Goal: Navigation & Orientation: Find specific page/section

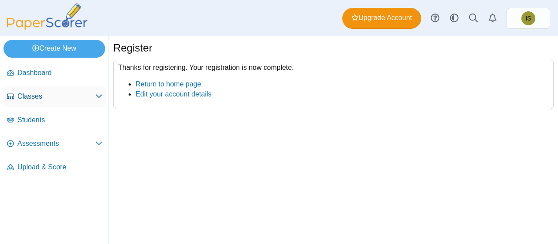
click at [65, 92] on span "Classes" at bounding box center [56, 97] width 78 height 10
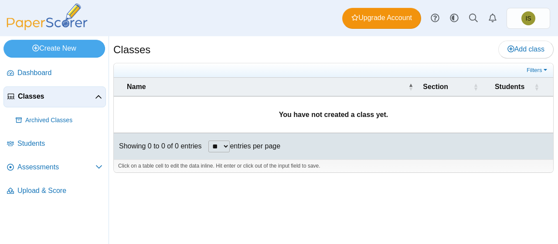
click at [93, 94] on span "Classes" at bounding box center [56, 97] width 77 height 10
